Goal: Task Accomplishment & Management: Use online tool/utility

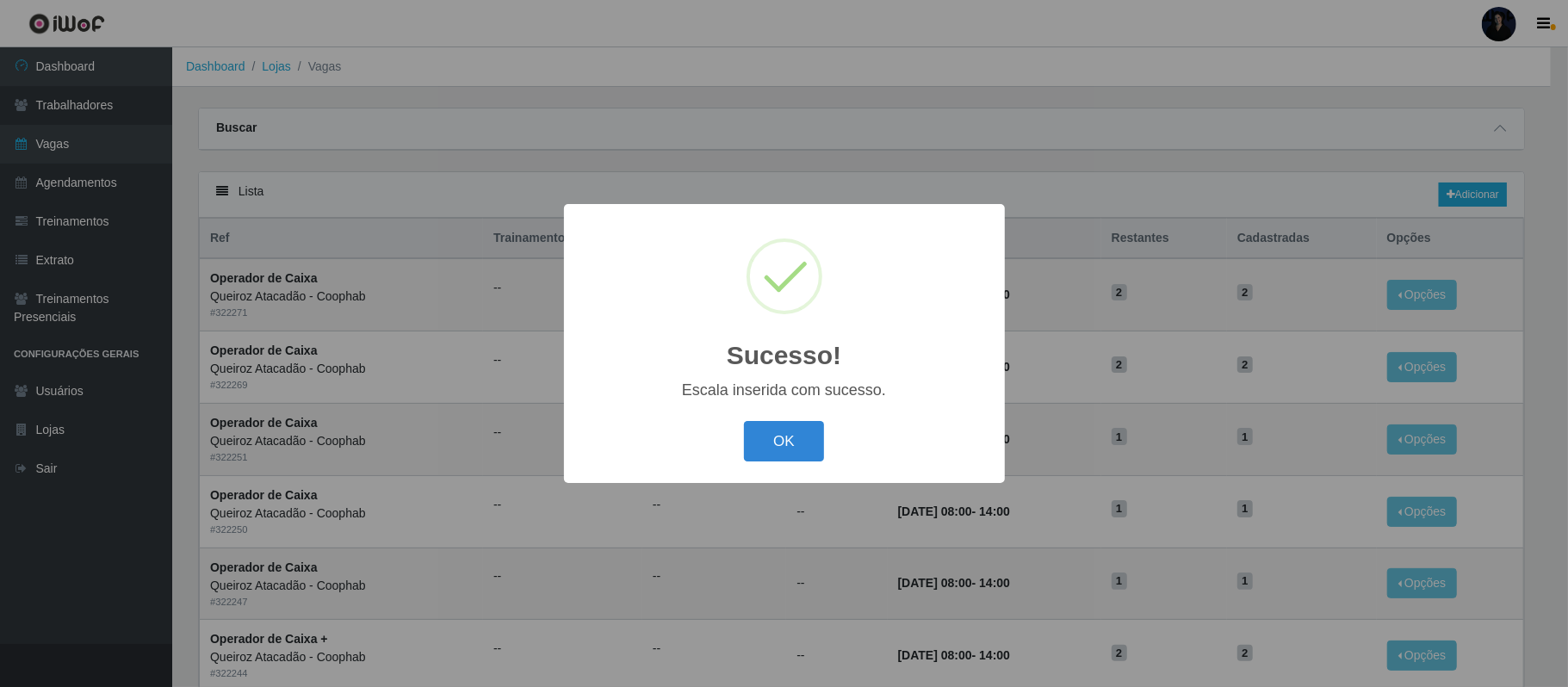
click at [796, 445] on button "OK" at bounding box center [784, 441] width 80 height 41
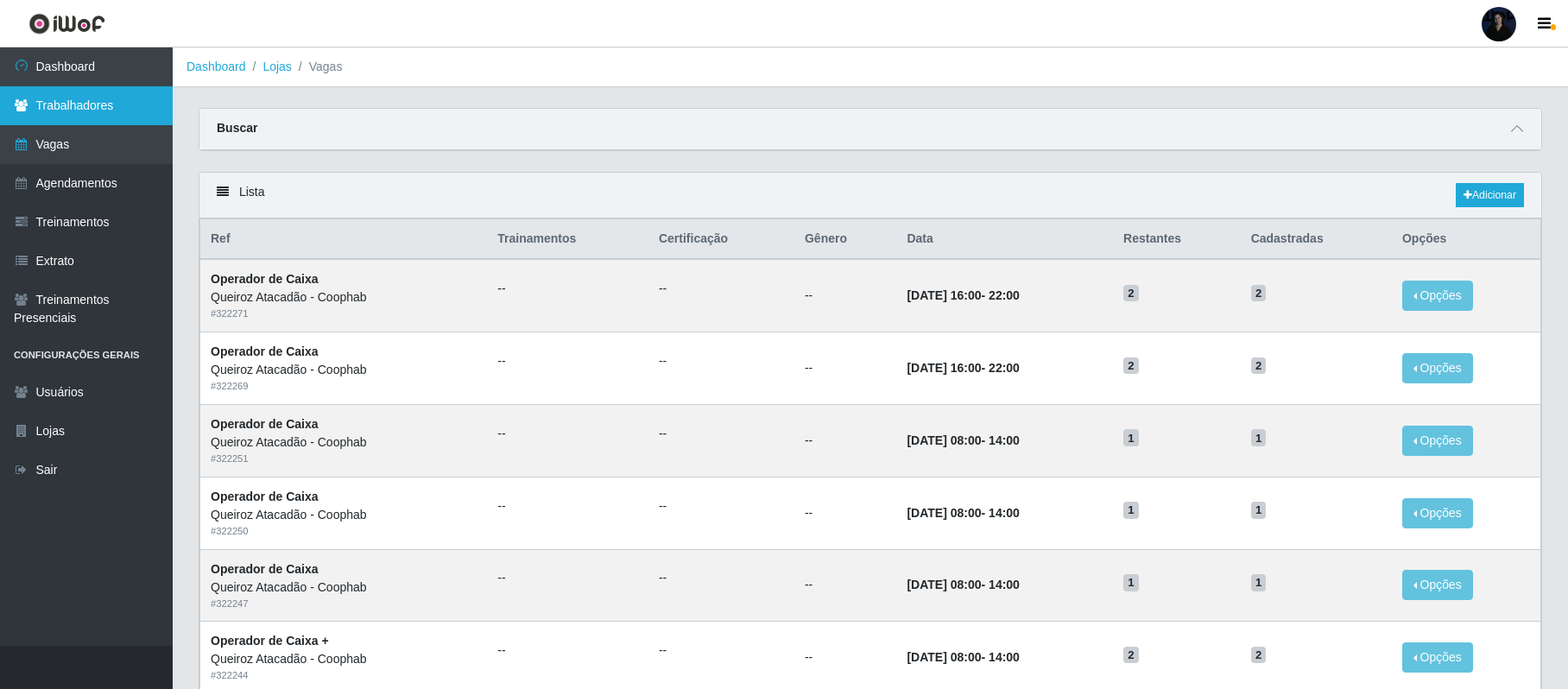
click at [72, 100] on link "Trabalhadores" at bounding box center [86, 106] width 173 height 39
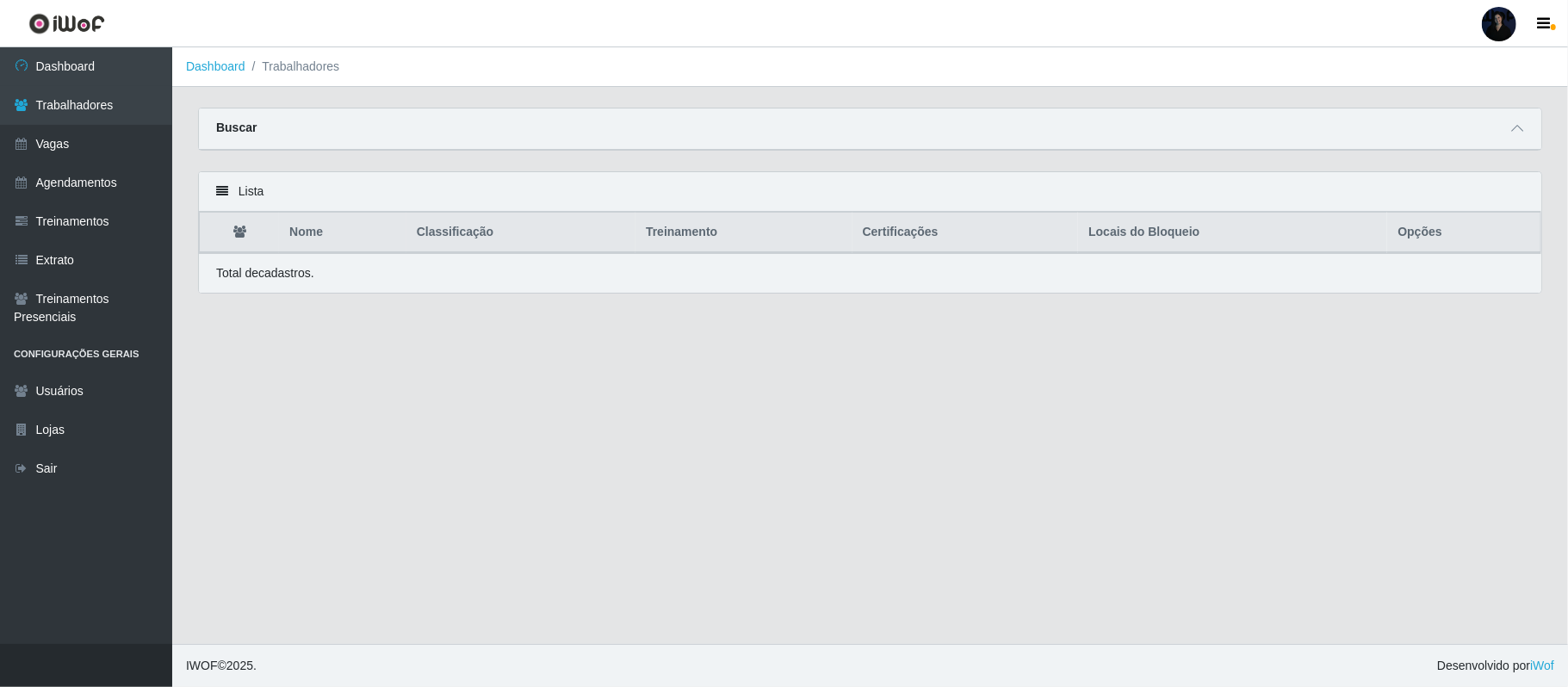
click at [1519, 117] on div "Buscar" at bounding box center [870, 130] width 1343 height 42
click at [1512, 127] on icon at bounding box center [1518, 129] width 12 height 12
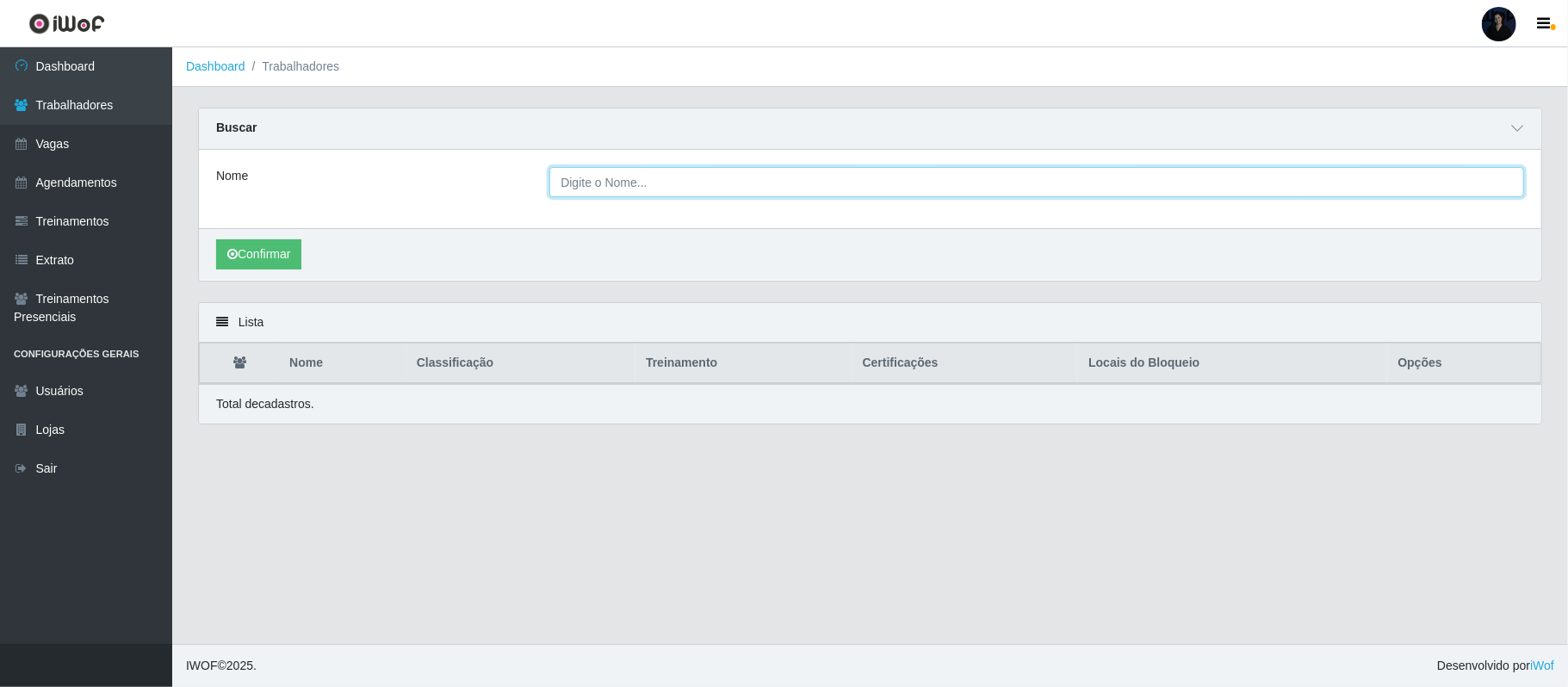
click at [748, 186] on input "Nome" at bounding box center [1036, 182] width 975 height 30
paste input "Gilsinara [PERSON_NAME]"
type input "Gilsinara [PERSON_NAME]"
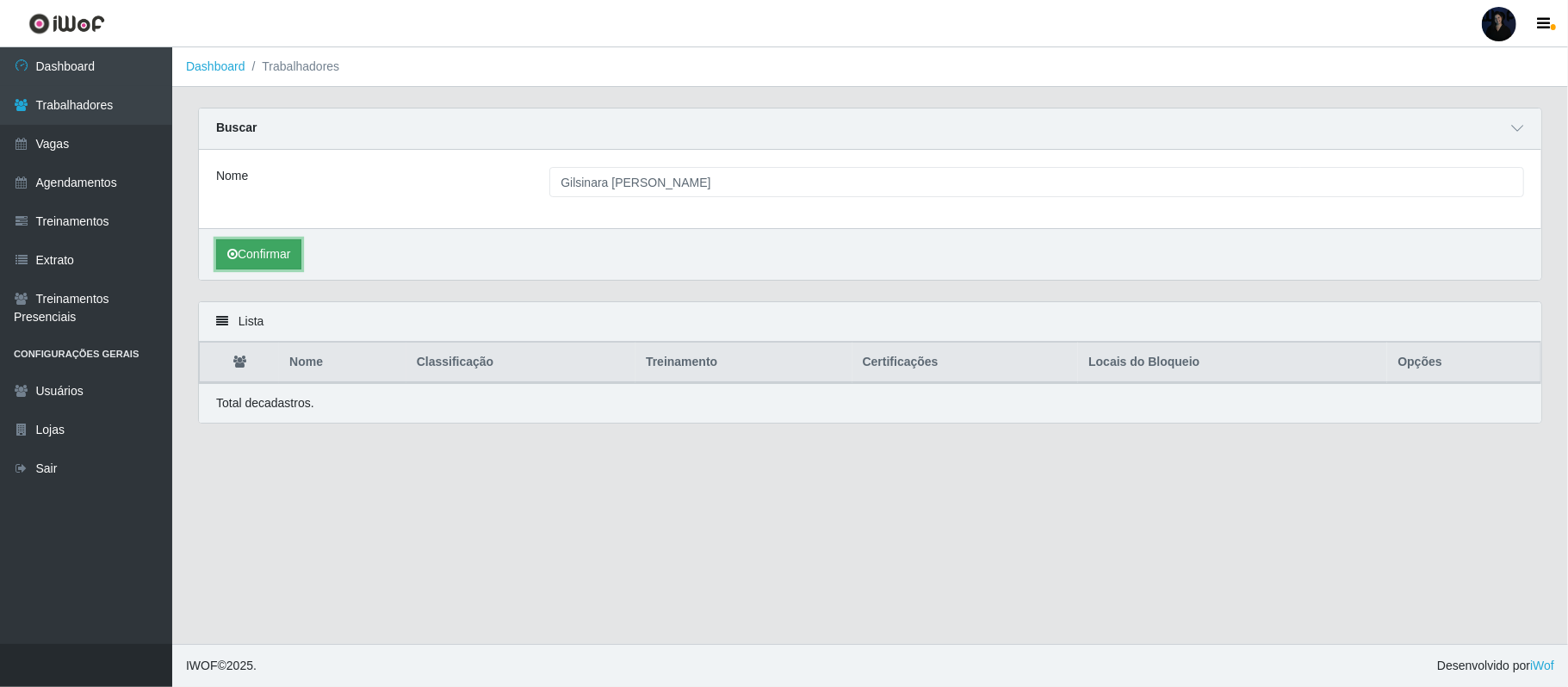
click at [296, 241] on button "Confirmar" at bounding box center [258, 254] width 85 height 30
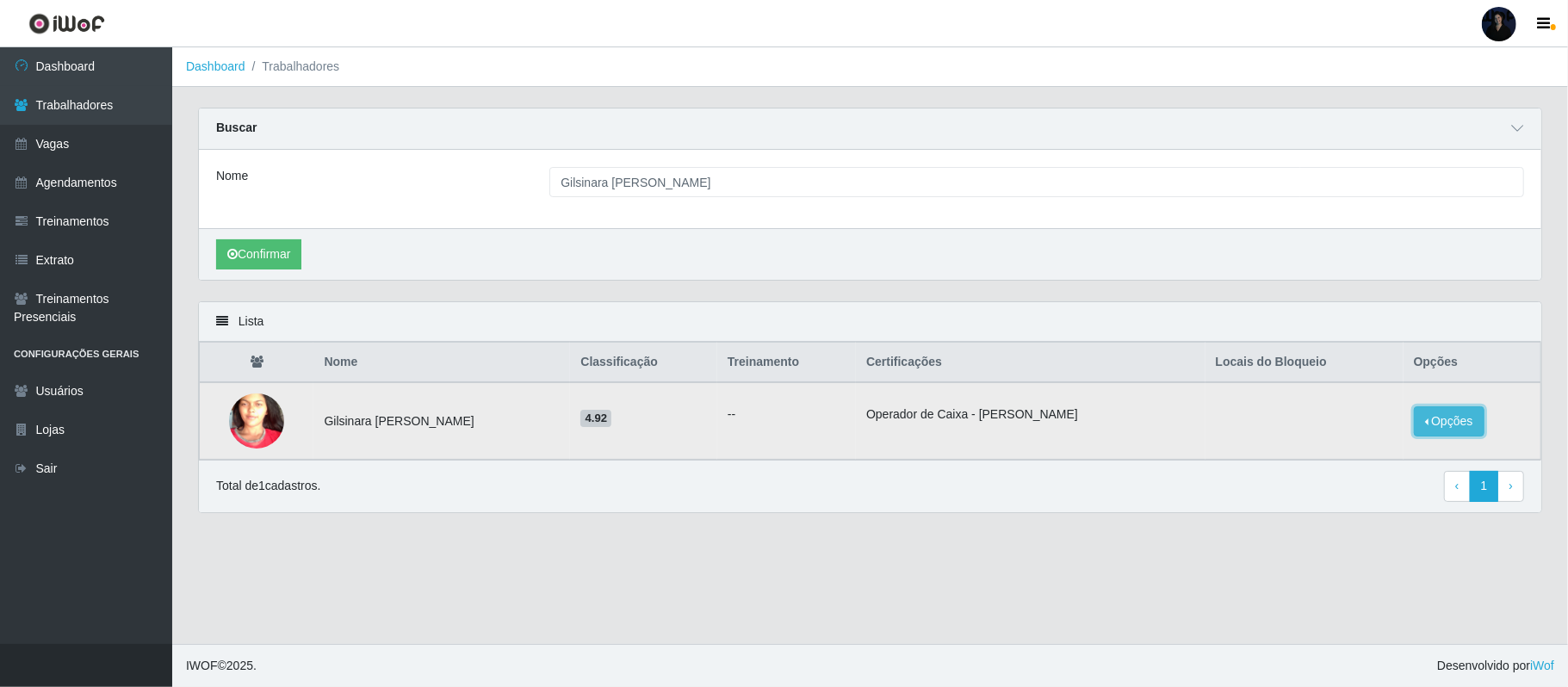
click at [1434, 422] on button "Opções" at bounding box center [1449, 421] width 70 height 30
click at [1369, 438] on button "Bloquear - Loja" at bounding box center [1341, 437] width 138 height 36
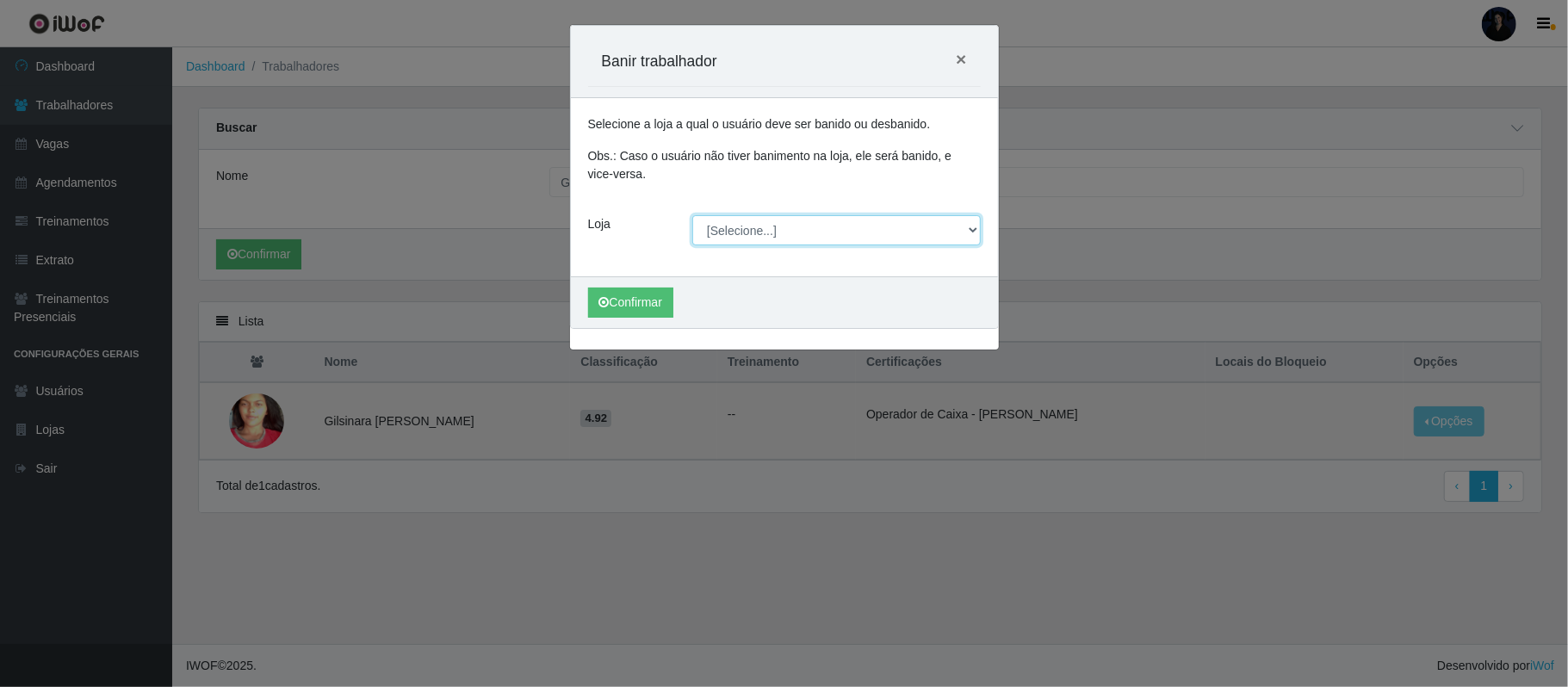
click at [732, 222] on select "[Selecione...] Hiper Queiroz - Alto da Conceição Hiper Queiroz - Boa Vista Hipe…" at bounding box center [837, 230] width 289 height 30
select select "225"
click at [693, 216] on select "[Selecione...] Hiper Queiroz - Alto da Conceição Hiper Queiroz - Boa Vista Hipe…" at bounding box center [837, 230] width 289 height 30
click at [666, 303] on button "Confirmar" at bounding box center [631, 303] width 85 height 30
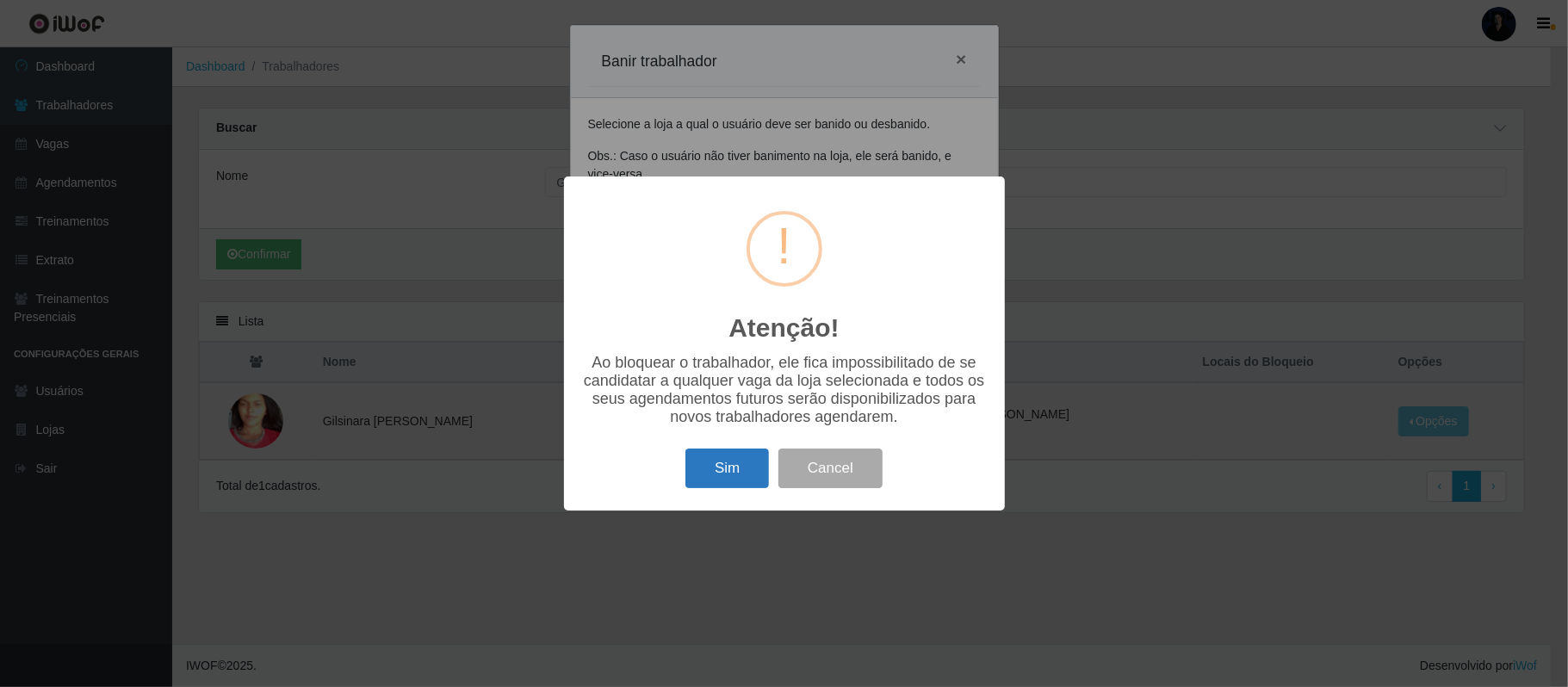
click at [727, 466] on button "Sim" at bounding box center [727, 469] width 84 height 41
